Goal: Task Accomplishment & Management: Use online tool/utility

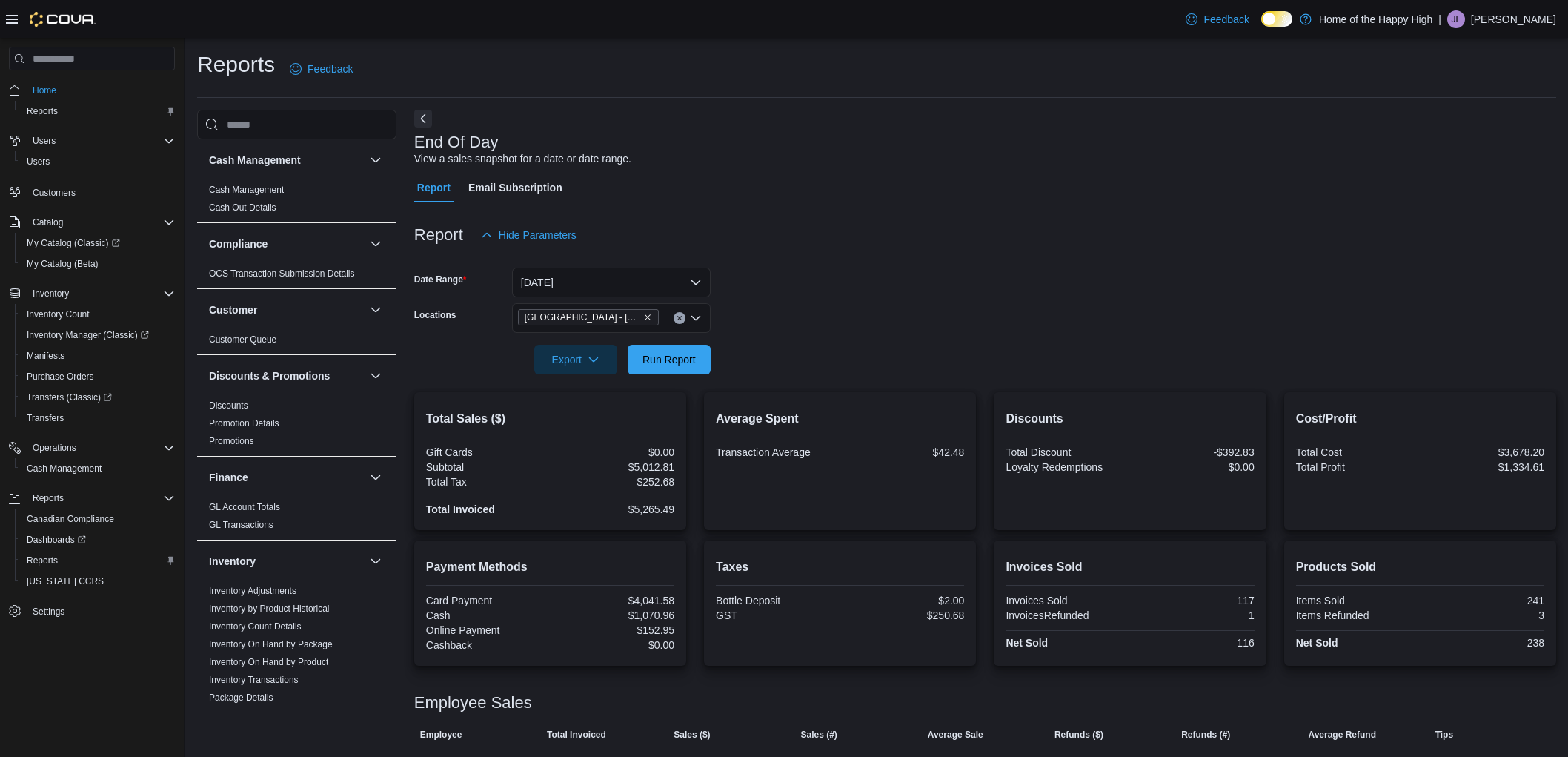
click at [667, 344] on span "Run Report" at bounding box center [669, 358] width 65 height 30
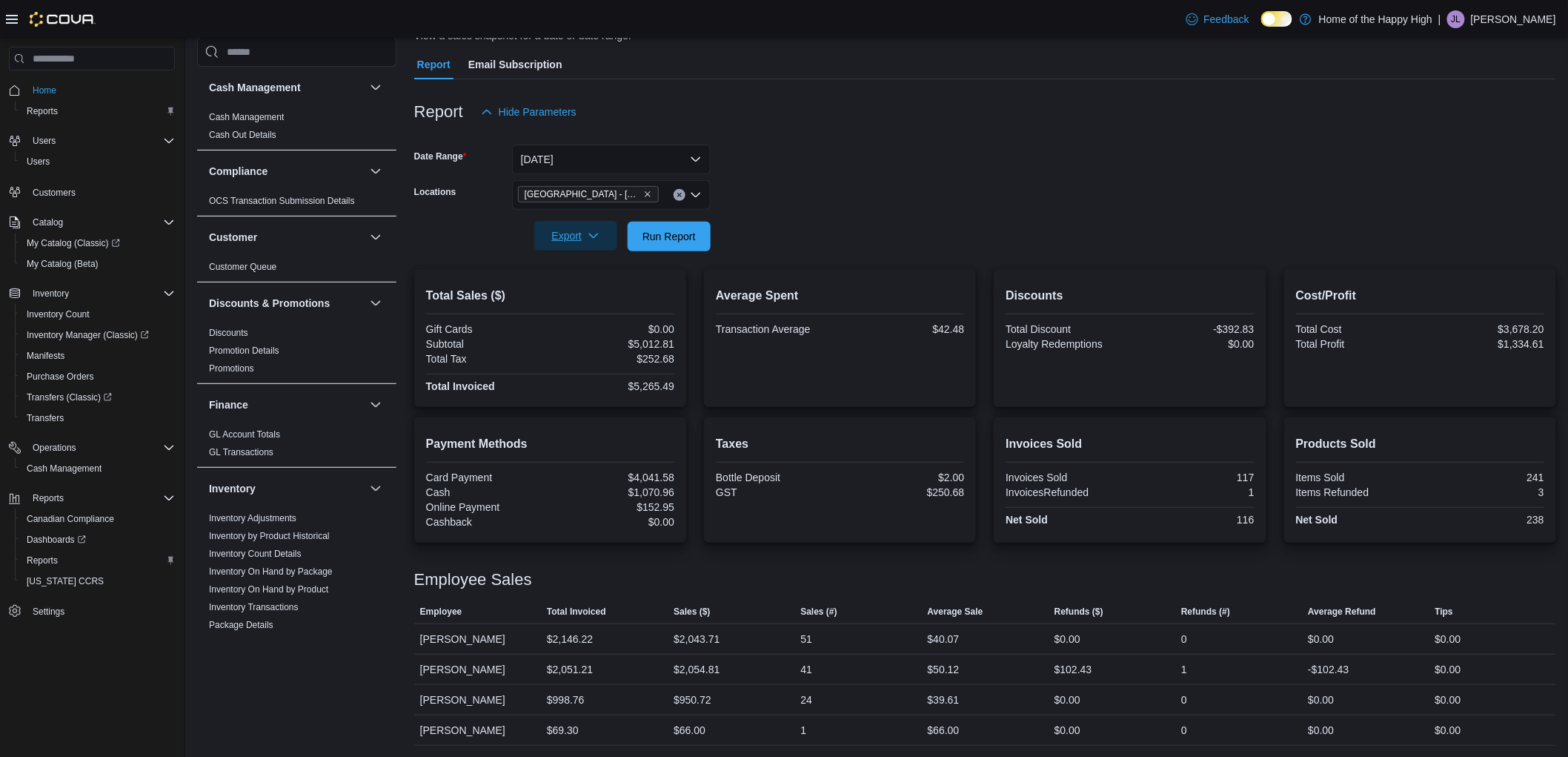
scroll to position [790, 0]
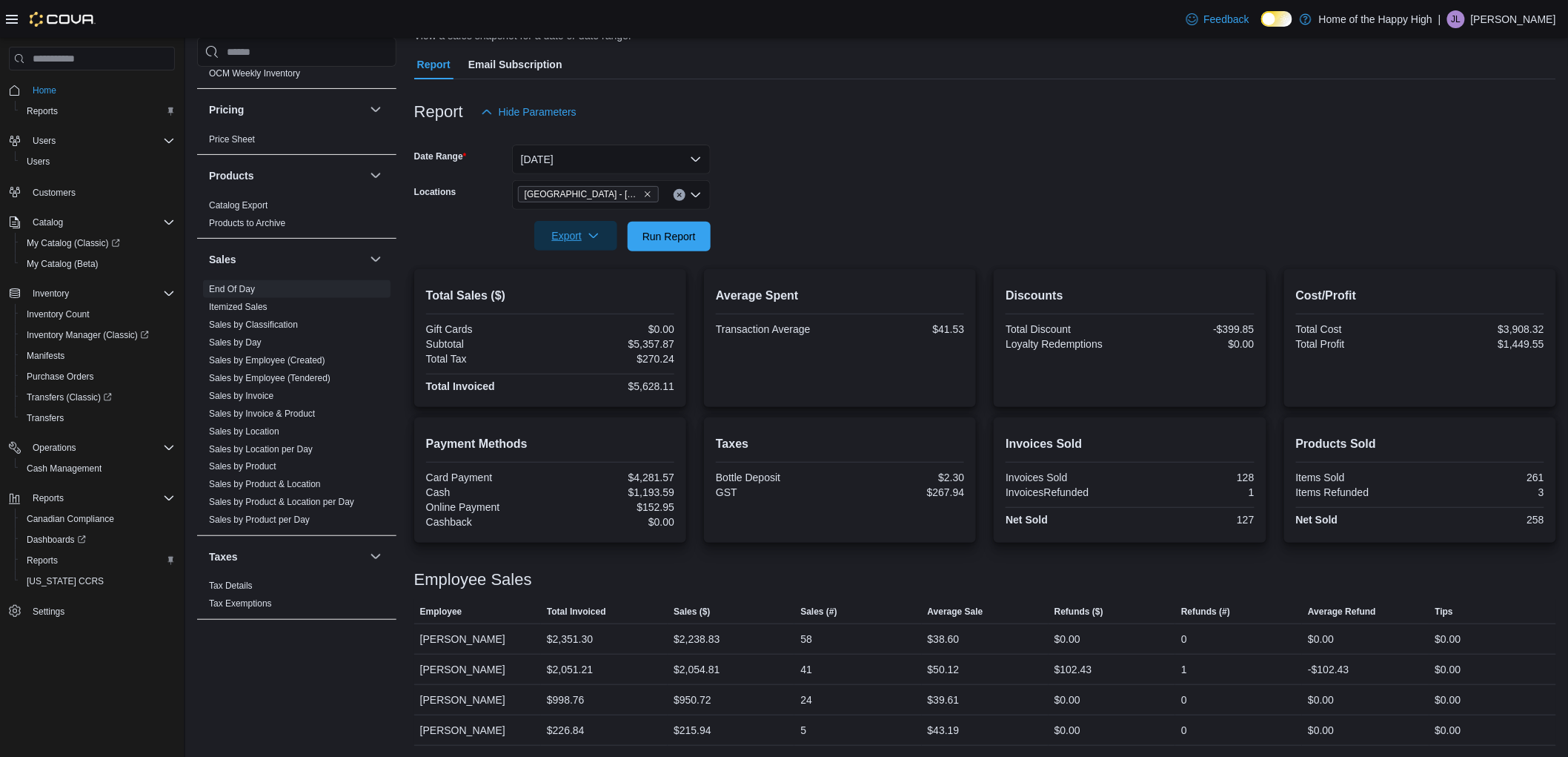
click at [568, 239] on span "Export" at bounding box center [576, 235] width 65 height 30
click at [589, 297] on span "Export to Pdf" at bounding box center [578, 296] width 67 height 11
click at [689, 231] on span "Run Report" at bounding box center [669, 235] width 53 height 15
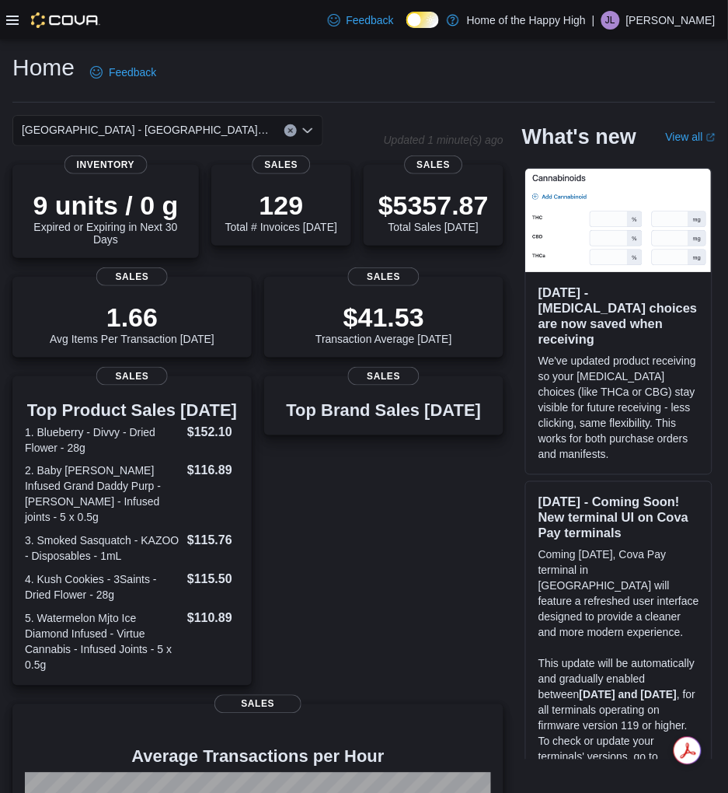
click at [16, 20] on icon at bounding box center [12, 20] width 12 height 12
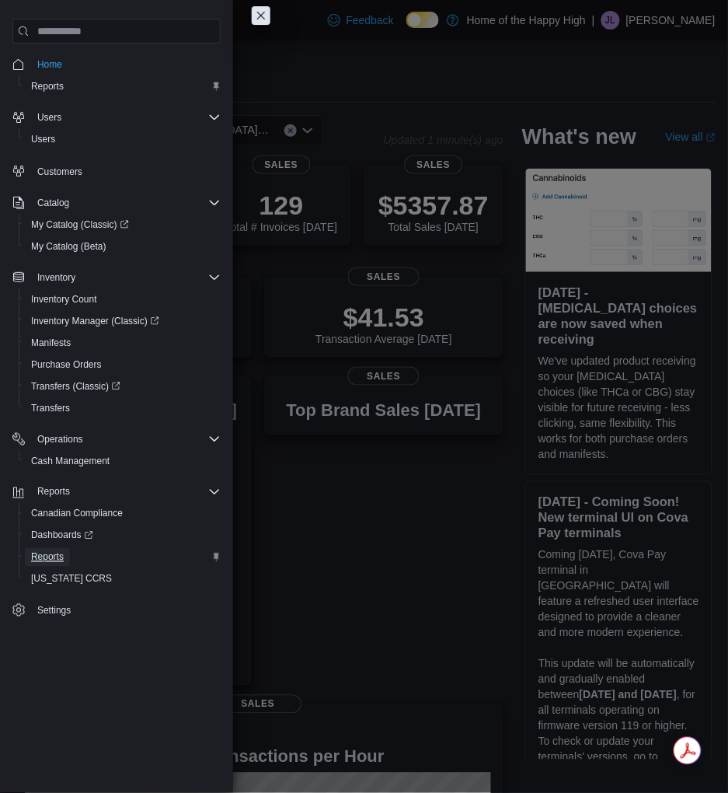
click at [45, 557] on span "Reports" at bounding box center [47, 557] width 33 height 12
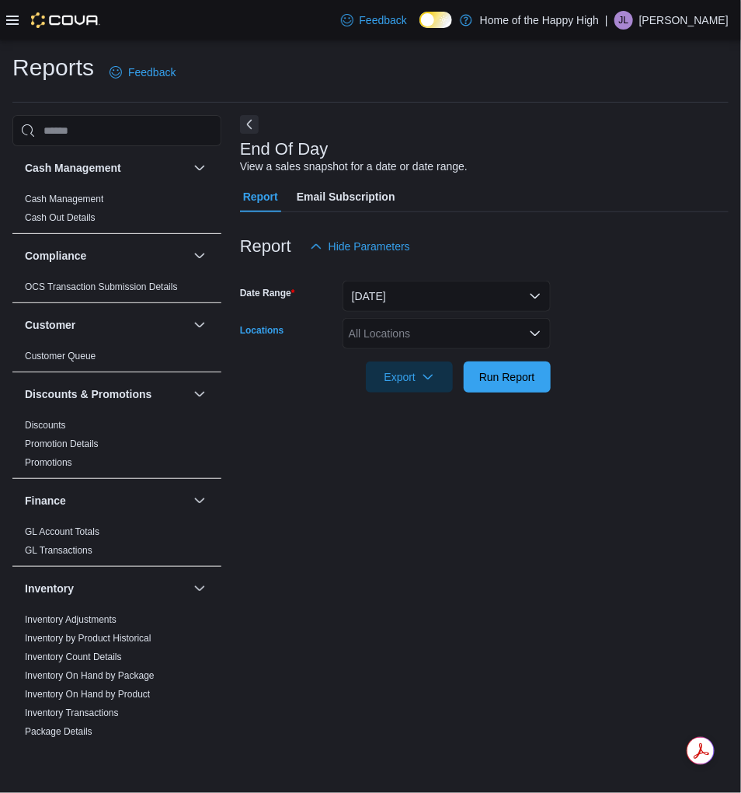
click at [468, 333] on div "All Locations" at bounding box center [447, 333] width 208 height 31
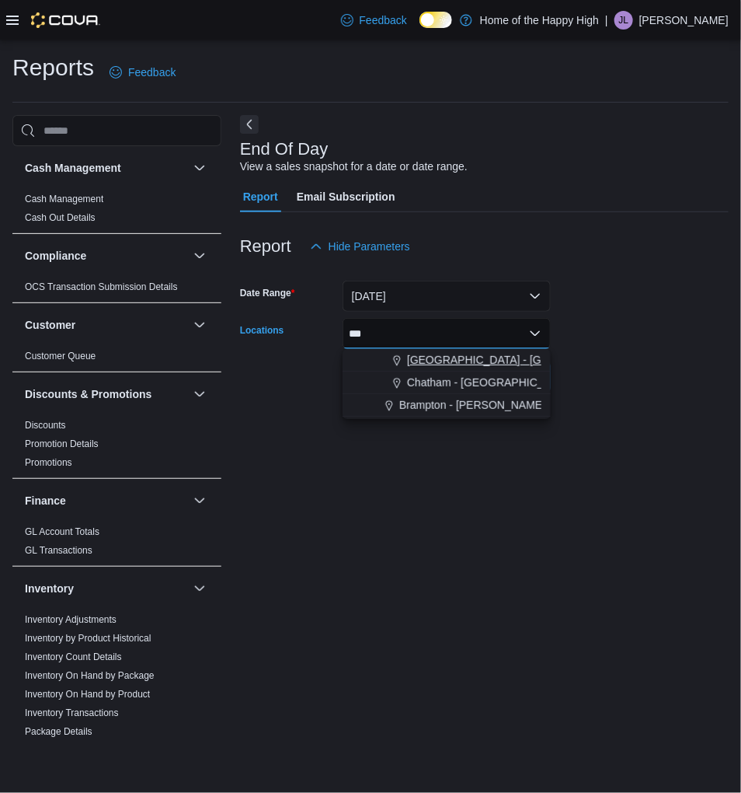
type input "***"
click at [456, 363] on span "[GEOGRAPHIC_DATA] - [GEOGRAPHIC_DATA] - Fire & Flower" at bounding box center [562, 360] width 311 height 16
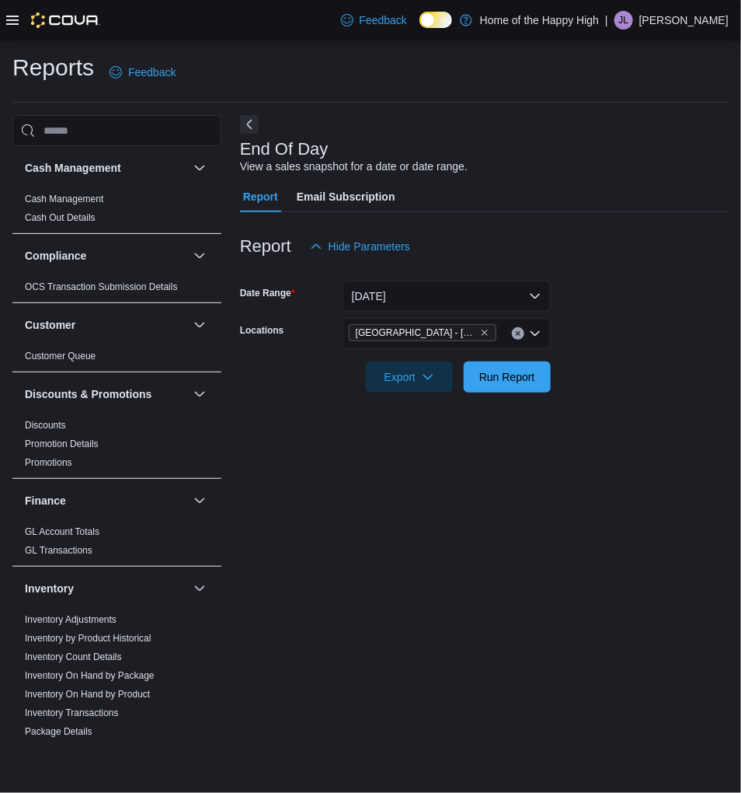
click at [612, 354] on div at bounding box center [484, 355] width 489 height 12
click at [491, 292] on button "[DATE]" at bounding box center [447, 296] width 208 height 31
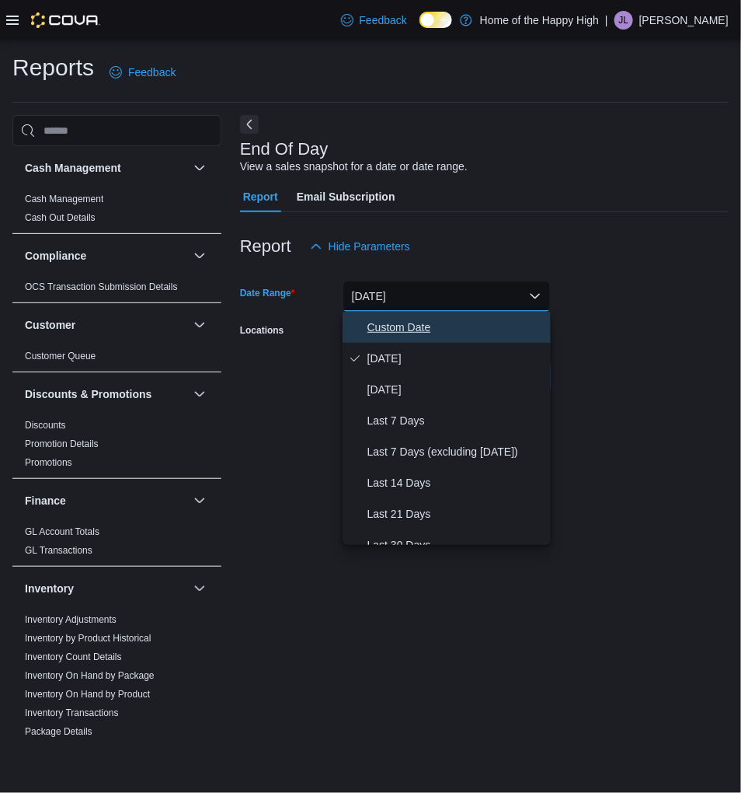
click at [467, 336] on span "Custom Date" at bounding box center [456, 327] width 177 height 19
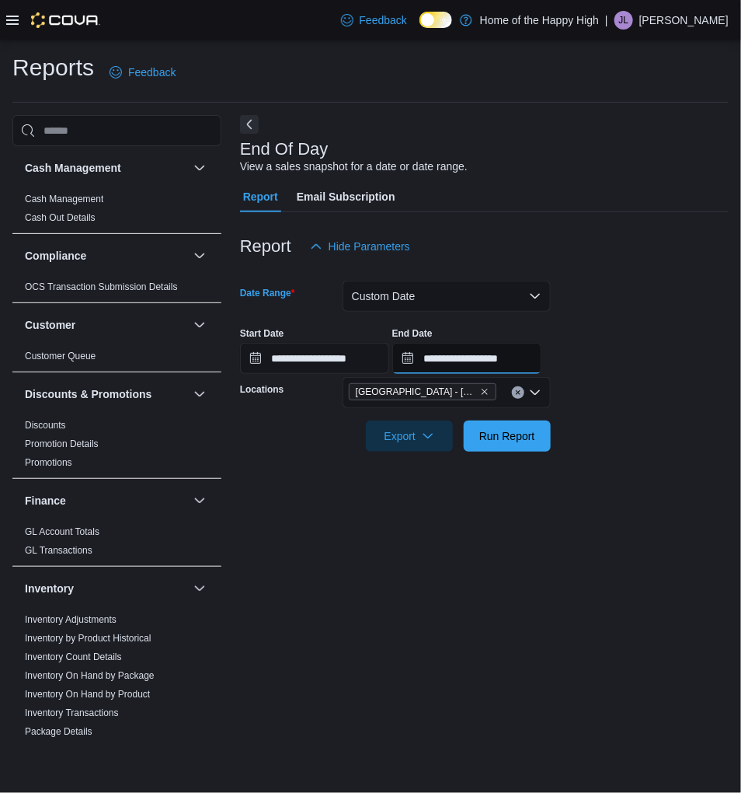
click at [521, 362] on input "**********" at bounding box center [467, 358] width 149 height 31
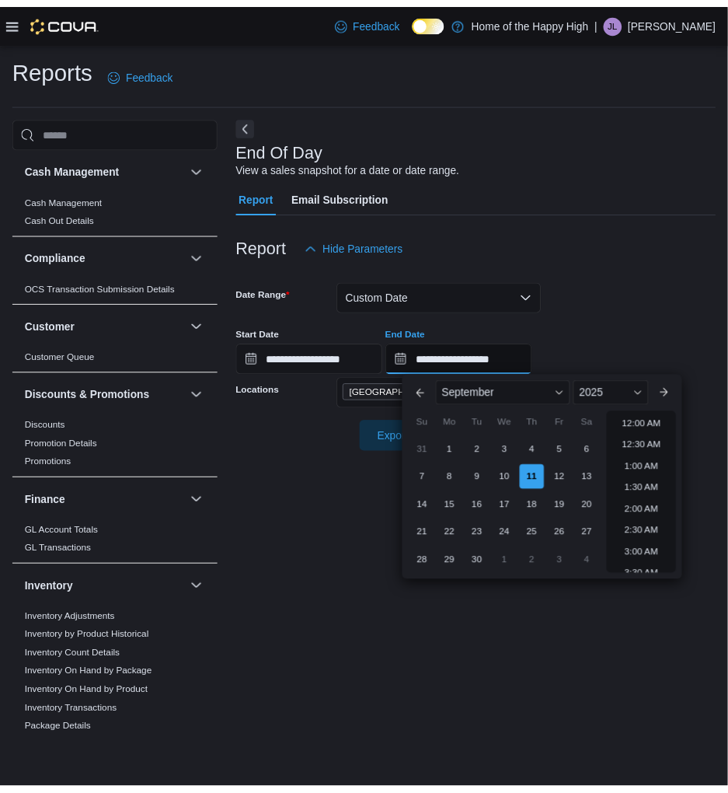
scroll to position [882, 0]
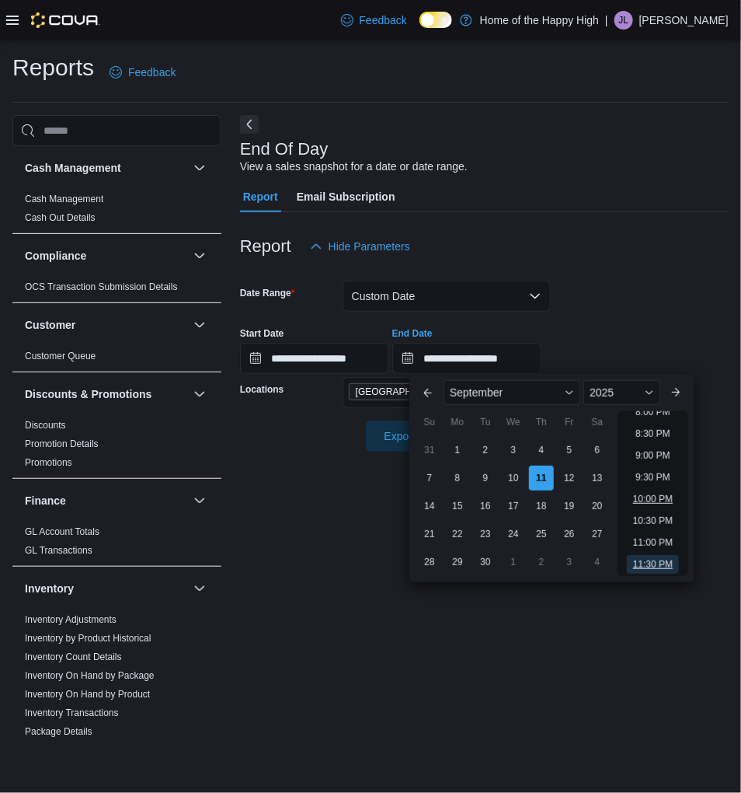
click at [663, 500] on li "10:00 PM" at bounding box center [653, 499] width 52 height 19
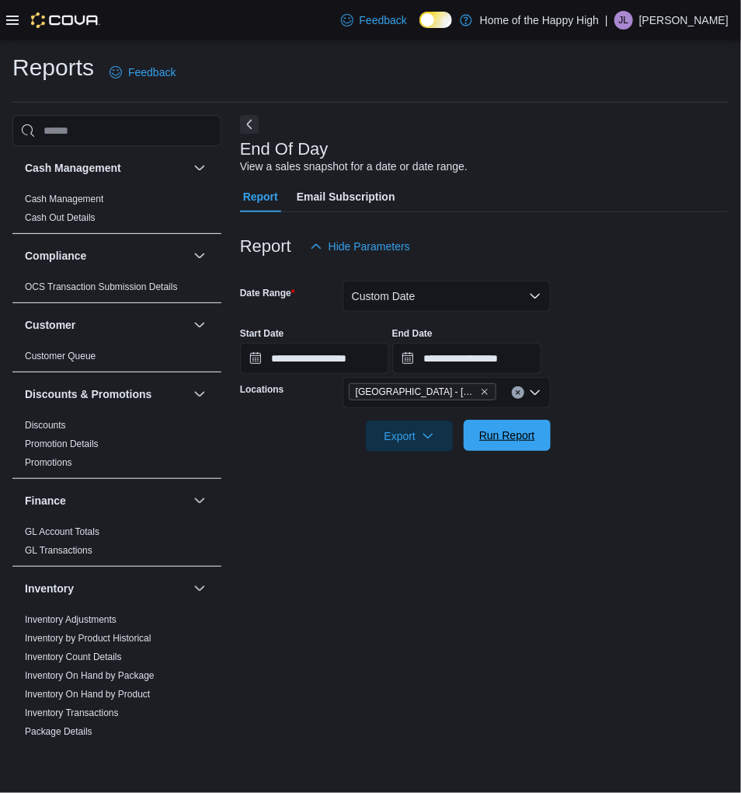
click at [485, 440] on span "Run Report" at bounding box center [508, 435] width 56 height 16
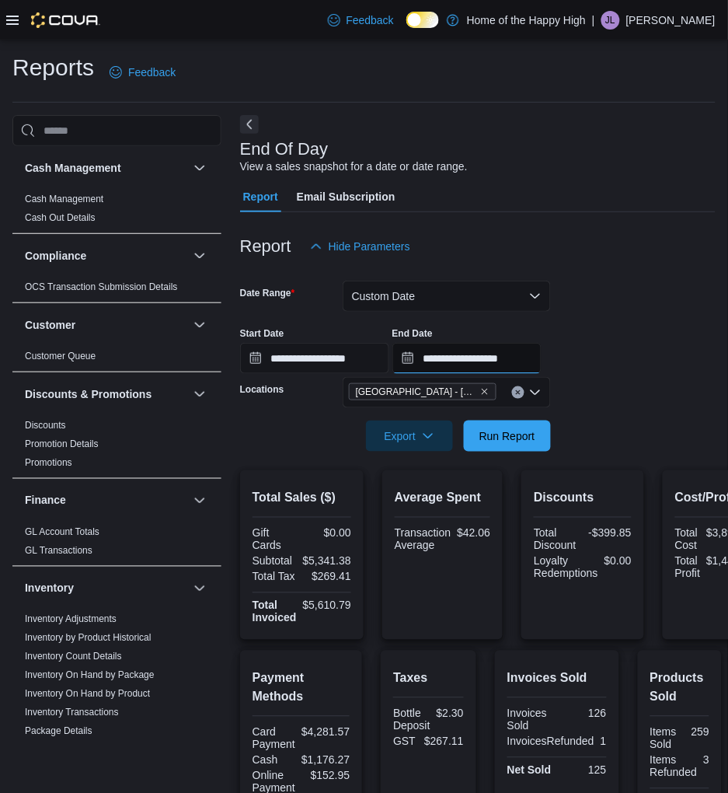
click at [518, 352] on input "**********" at bounding box center [467, 358] width 149 height 31
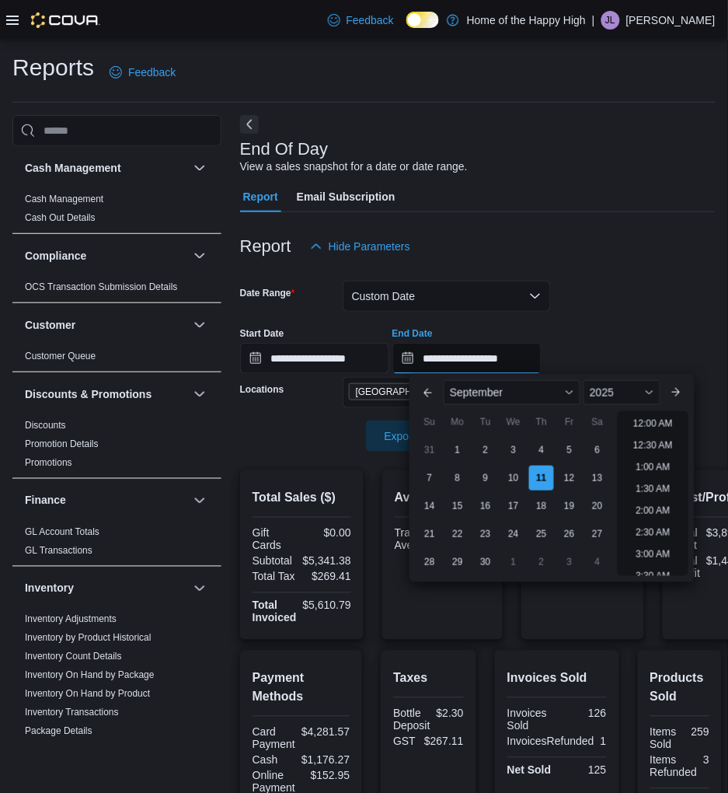
scroll to position [882, 0]
drag, startPoint x: 663, startPoint y: 535, endPoint x: 655, endPoint y: 531, distance: 8.7
click at [662, 535] on li "11:00 PM" at bounding box center [653, 542] width 52 height 19
type input "**********"
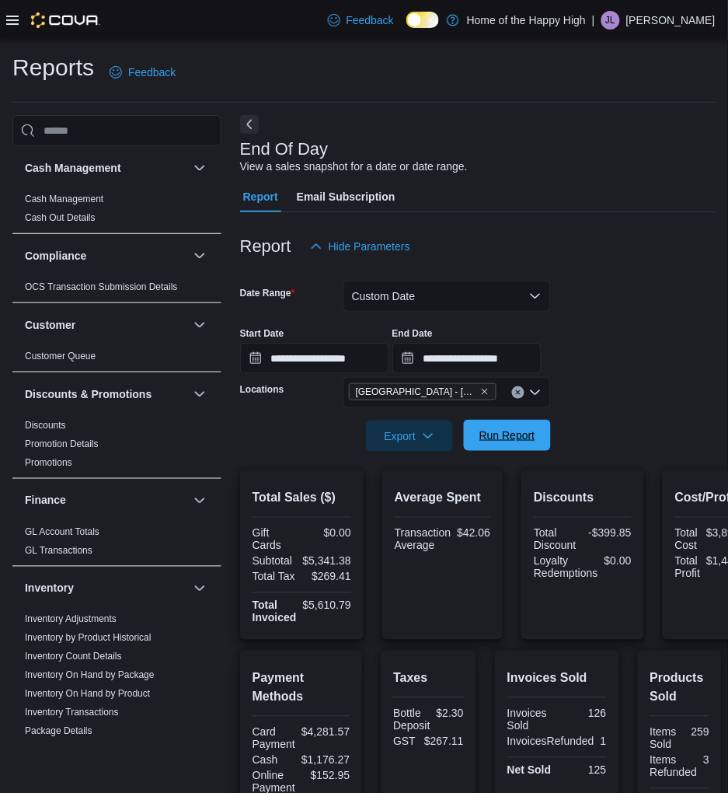
click at [508, 444] on span "Run Report" at bounding box center [507, 435] width 68 height 31
click at [657, 709] on div "Products Sold Items Sold 261 Items Refunded 3 Net Sold 258" at bounding box center [681, 746] width 60 height 154
